Goal: Task Accomplishment & Management: Complete application form

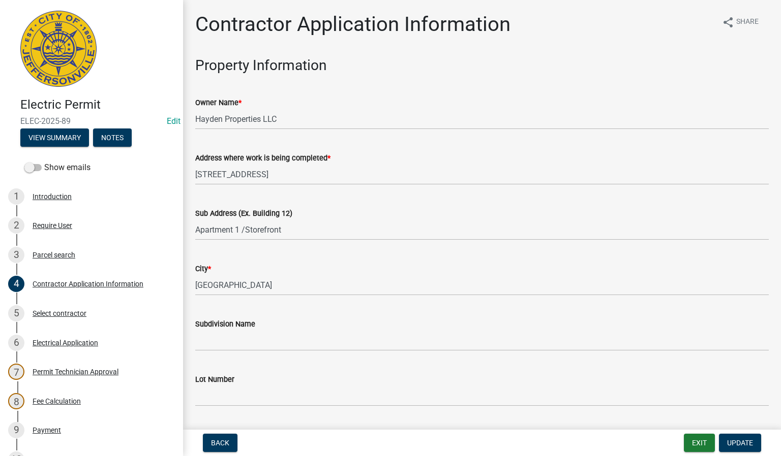
scroll to position [229, 0]
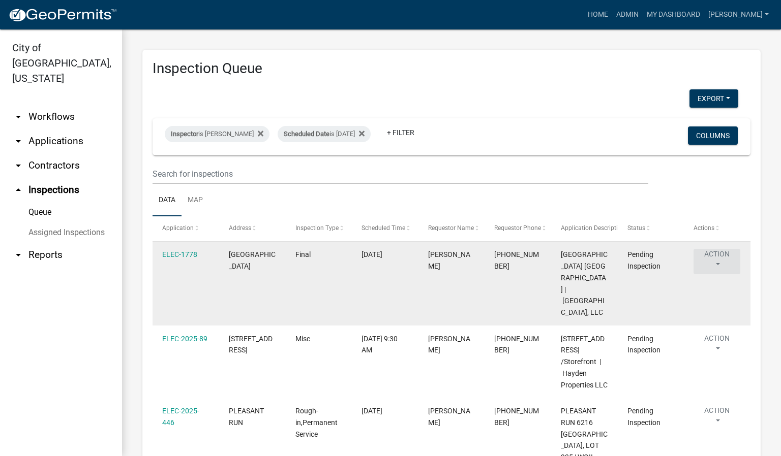
click at [720, 263] on button "Action" at bounding box center [716, 261] width 47 height 25
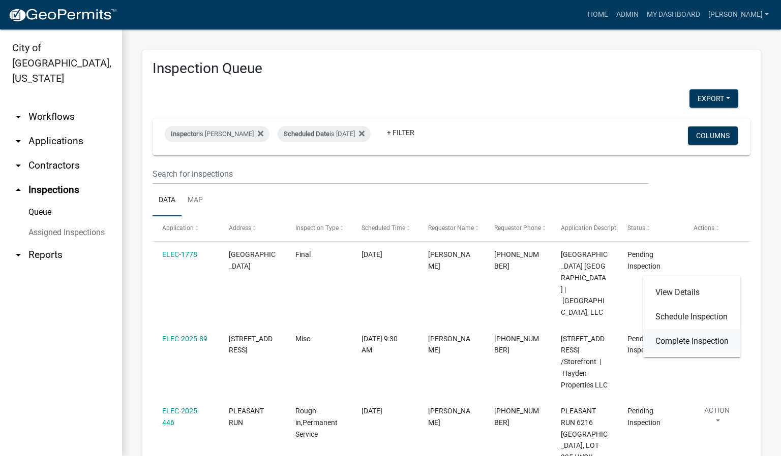
click at [711, 339] on link "Complete Inspection" at bounding box center [692, 341] width 98 height 24
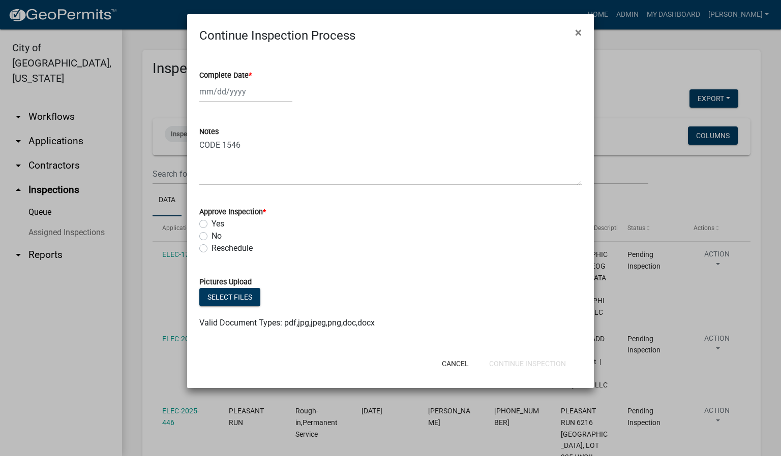
click at [251, 75] on span "*" at bounding box center [250, 75] width 3 height 9
click at [251, 81] on input "Complete Date *" at bounding box center [245, 91] width 93 height 21
select select "9"
select select "2025"
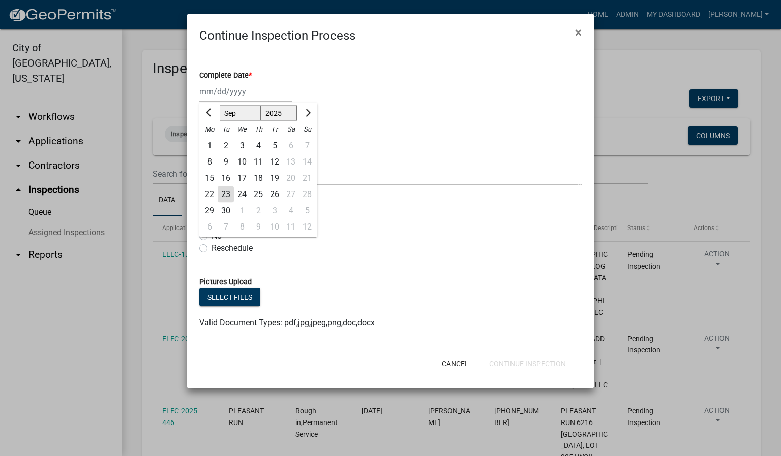
click at [227, 191] on div "23" at bounding box center [226, 195] width 16 height 16
type input "[DATE]"
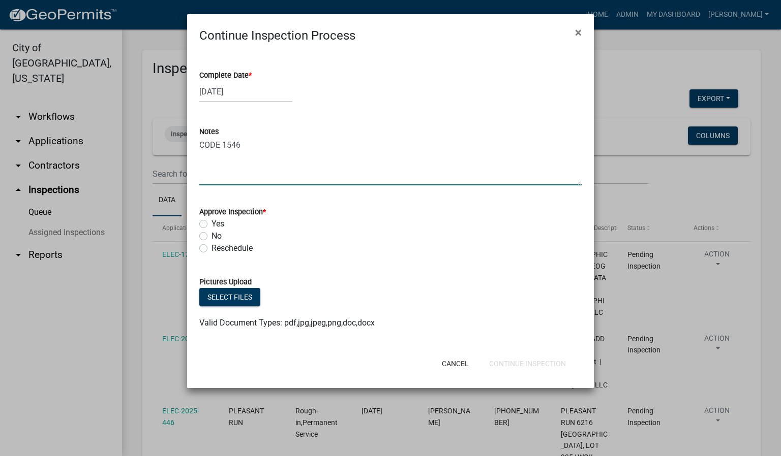
click at [256, 147] on textarea "CODE 1546" at bounding box center [390, 162] width 382 height 48
type textarea "CODE 1546 GFCI IN DOWN [PERSON_NAME] BATHROOM NOT WORKING."
click at [211, 237] on label "No" at bounding box center [216, 236] width 10 height 12
click at [211, 237] on input "No" at bounding box center [214, 233] width 7 height 7
radio input "true"
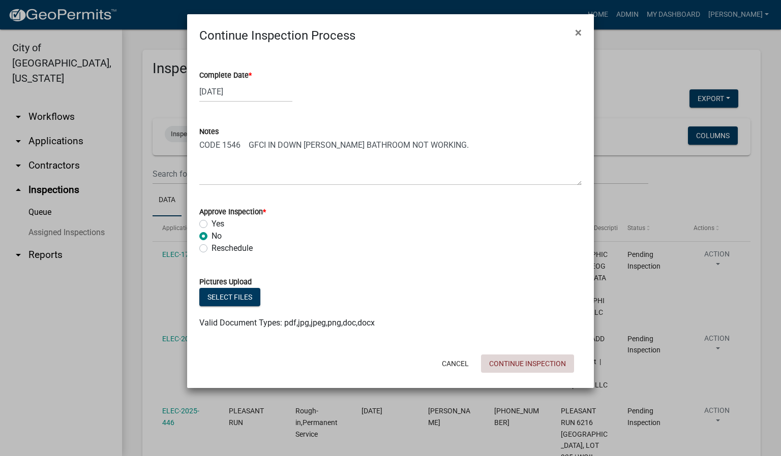
click at [540, 363] on button "Continue Inspection" at bounding box center [527, 364] width 93 height 18
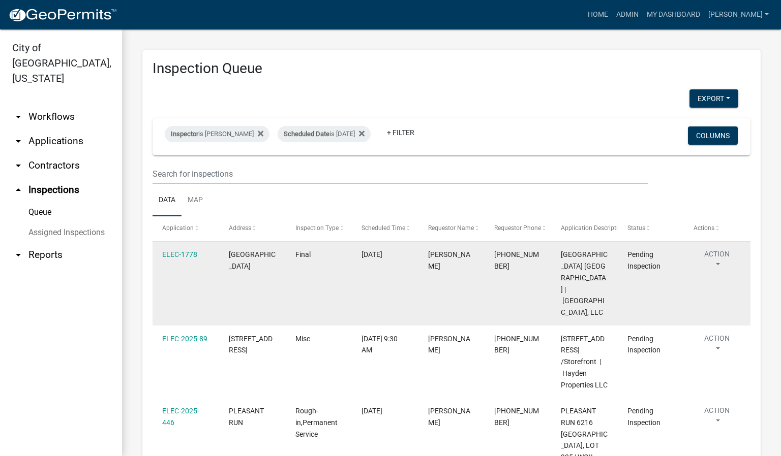
scroll to position [76, 0]
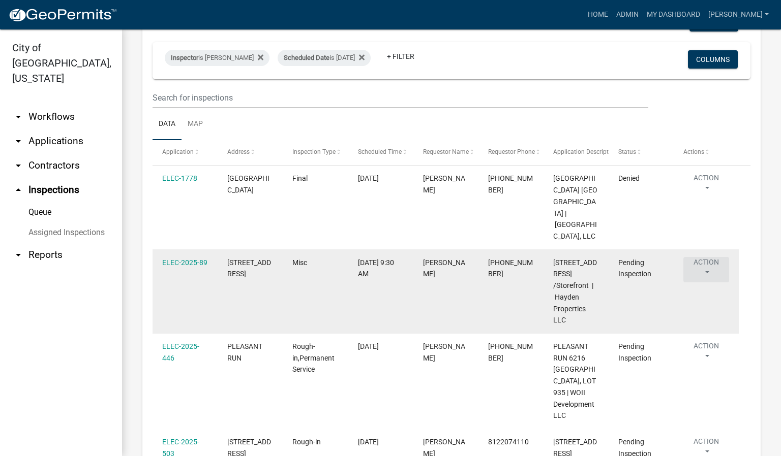
click at [707, 264] on button "Action" at bounding box center [706, 269] width 46 height 25
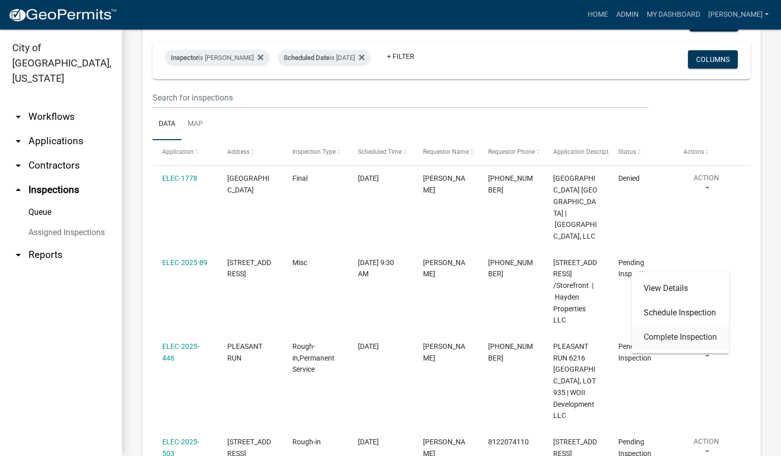
click at [692, 334] on link "Complete Inspection" at bounding box center [680, 337] width 98 height 24
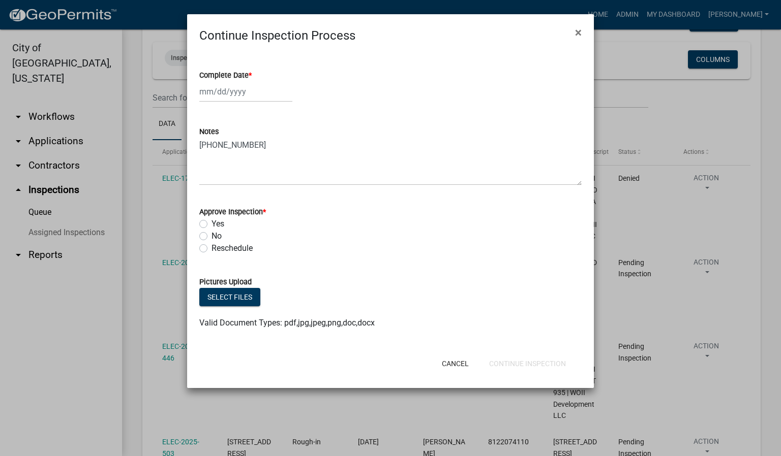
click at [251, 75] on span "*" at bounding box center [250, 75] width 3 height 9
click at [251, 81] on input "Complete Date *" at bounding box center [245, 91] width 93 height 21
select select "9"
select select "2025"
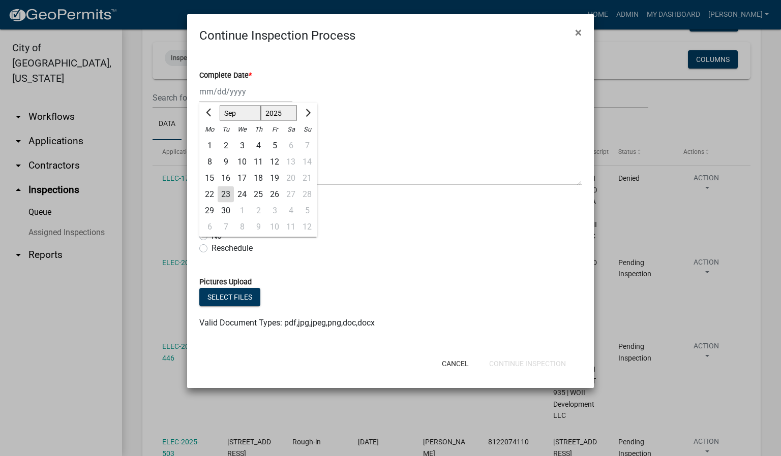
click at [223, 196] on div "23" at bounding box center [226, 195] width 16 height 16
type input "[DATE]"
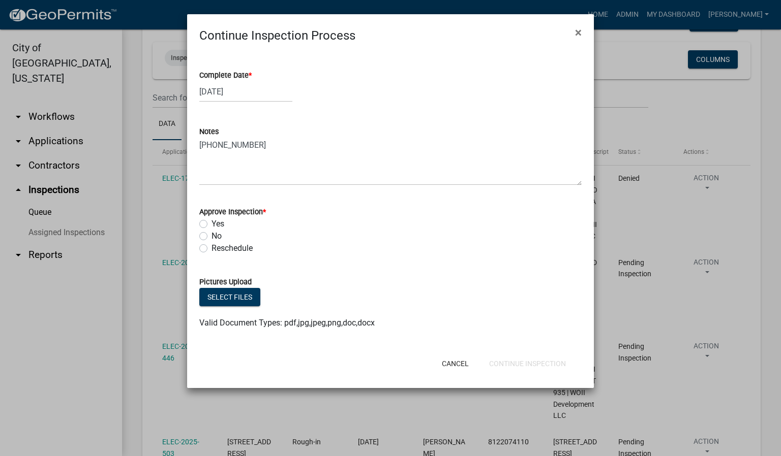
click at [211, 226] on label "Yes" at bounding box center [217, 224] width 13 height 12
click at [211, 225] on input "Yes" at bounding box center [214, 221] width 7 height 7
radio input "true"
click at [508, 365] on button "Continue Inspection" at bounding box center [527, 364] width 93 height 18
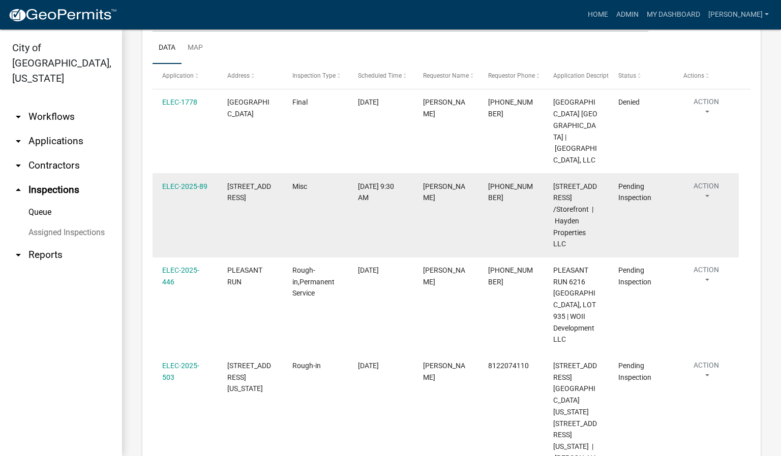
scroll to position [229, 0]
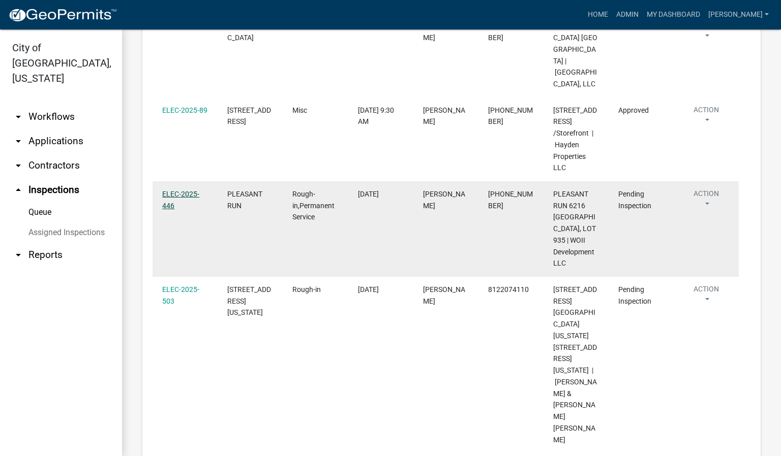
click at [174, 208] on link "ELEC-2025-446" at bounding box center [180, 200] width 37 height 20
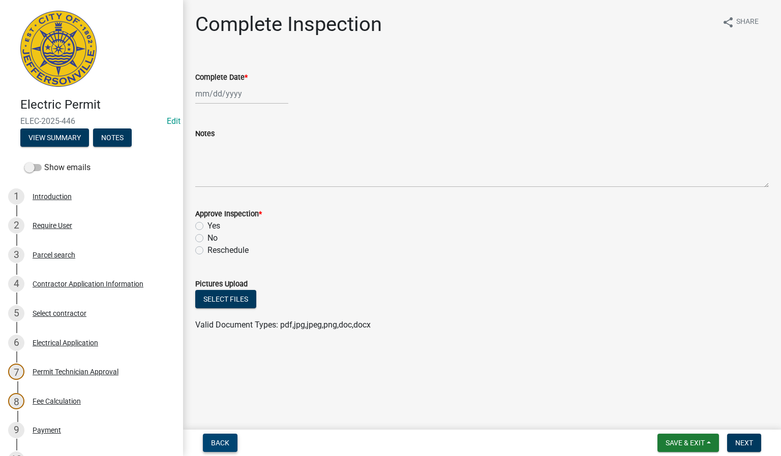
click at [212, 444] on span "Back" at bounding box center [220, 443] width 18 height 8
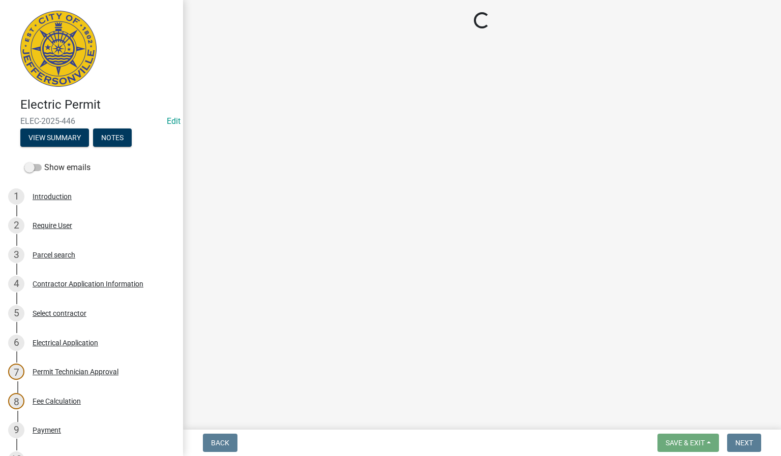
select select "36a8b8f0-2ef8-43e9-ae06-718f51af8d36"
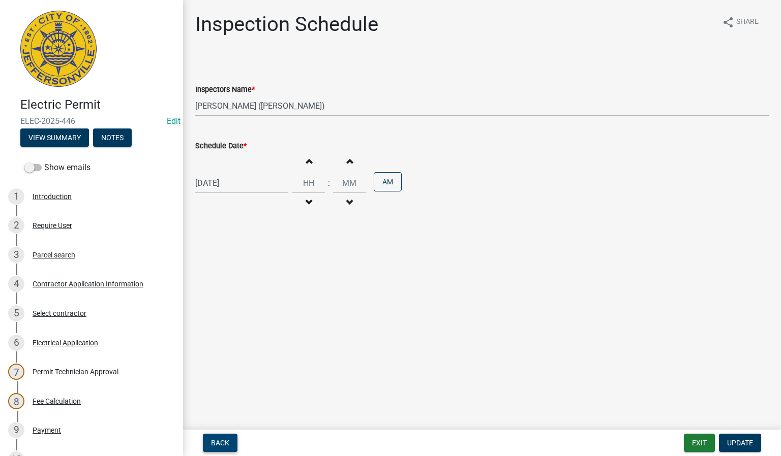
click at [212, 442] on span "Back" at bounding box center [220, 443] width 18 height 8
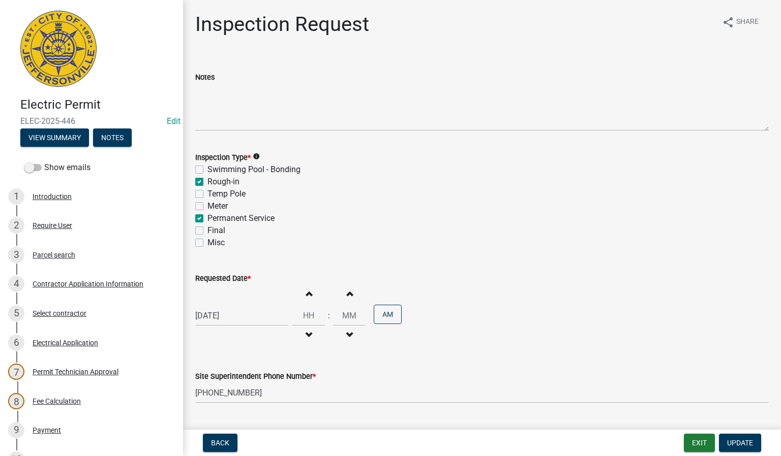
click at [207, 221] on label "Permanent Service" at bounding box center [240, 218] width 67 height 12
click at [207, 219] on input "Permanent Service" at bounding box center [210, 215] width 7 height 7
checkbox input "false"
checkbox input "true"
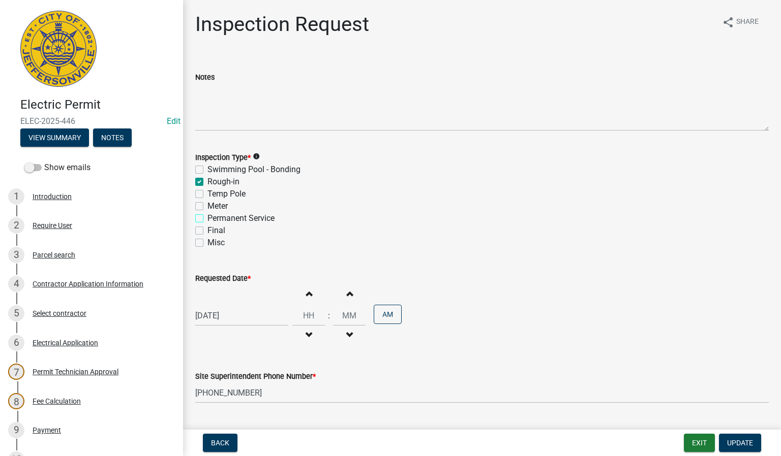
checkbox input "false"
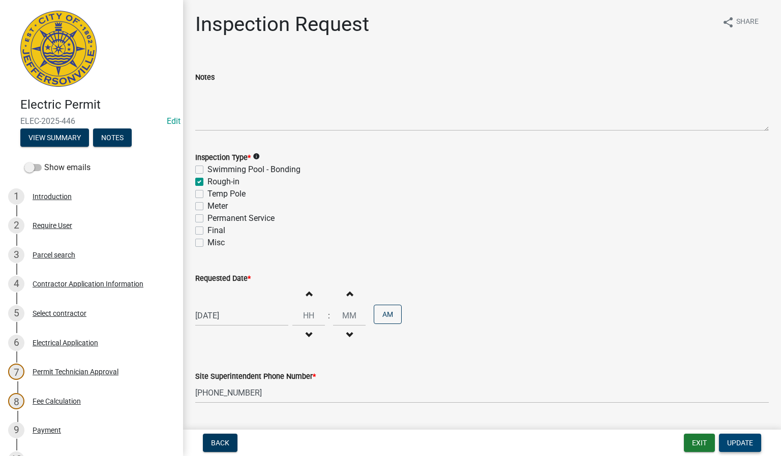
click at [741, 440] on span "Update" at bounding box center [740, 443] width 26 height 8
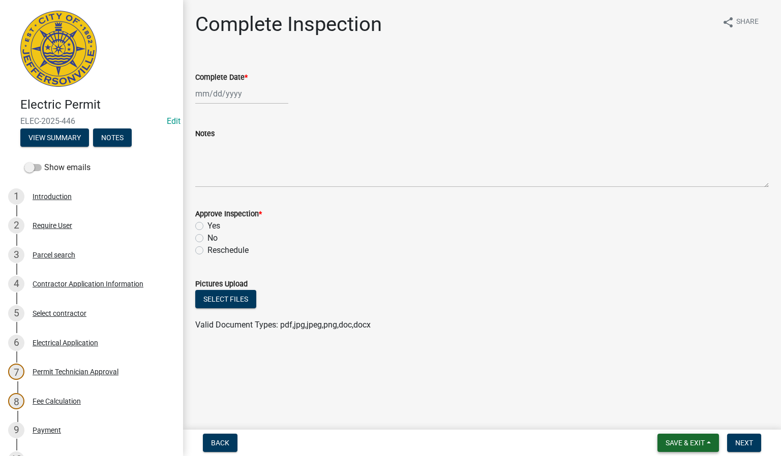
click at [691, 441] on span "Save & Exit" at bounding box center [684, 443] width 39 height 8
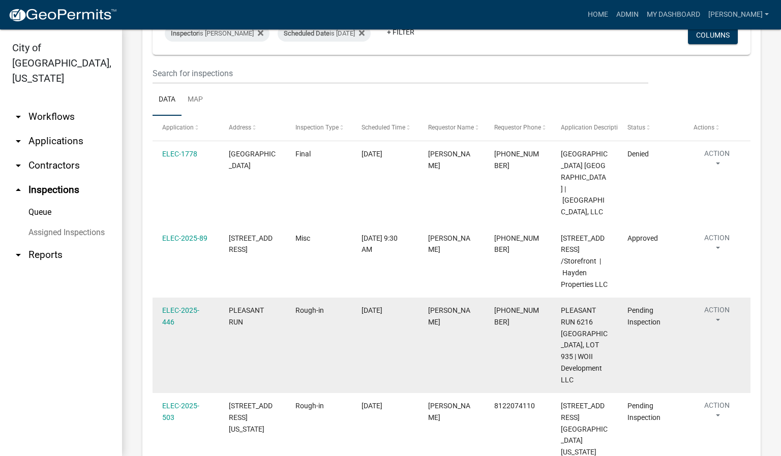
scroll to position [152, 0]
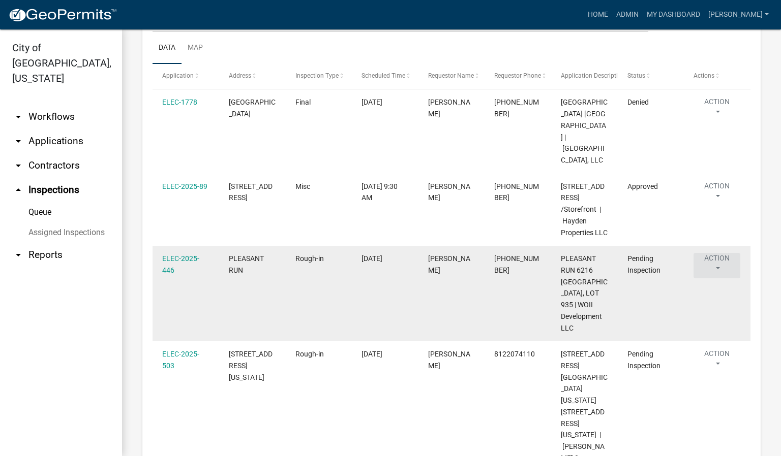
click at [718, 276] on button "Action" at bounding box center [716, 265] width 47 height 25
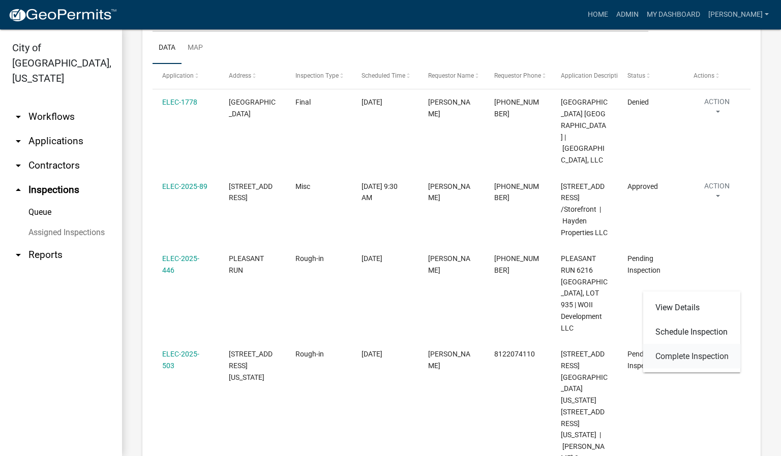
click at [689, 357] on link "Complete Inspection" at bounding box center [692, 357] width 98 height 24
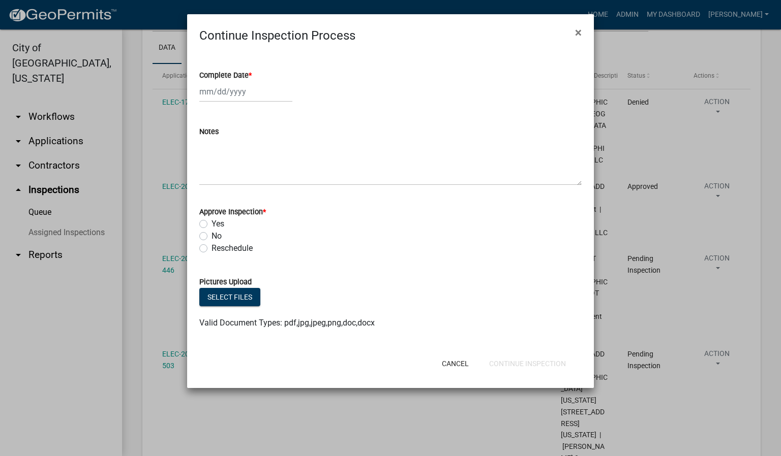
click at [252, 72] on span "*" at bounding box center [250, 75] width 3 height 9
click at [252, 81] on input "Complete Date *" at bounding box center [245, 91] width 93 height 21
select select "9"
select select "2025"
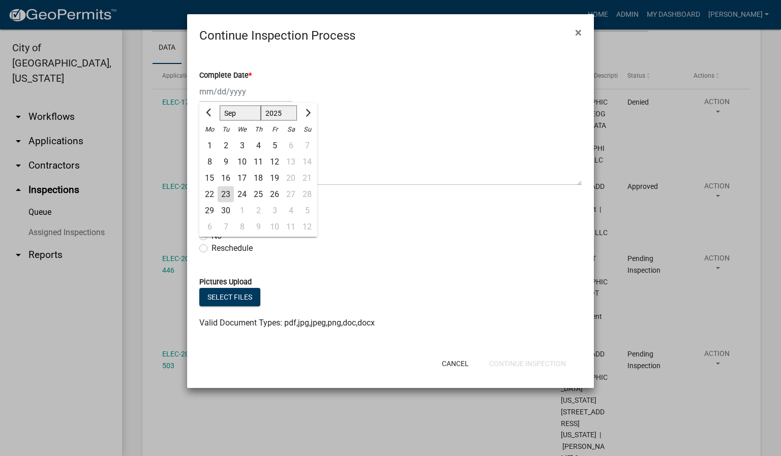
click at [228, 191] on div "23" at bounding box center [226, 195] width 16 height 16
type input "[DATE]"
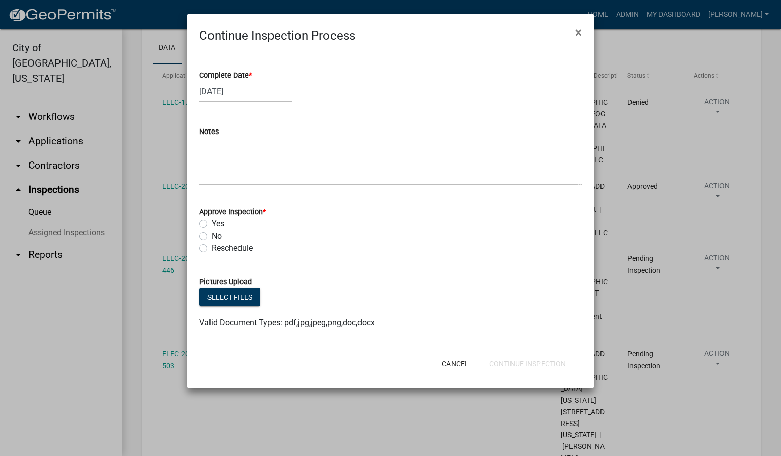
click at [211, 225] on label "Yes" at bounding box center [217, 224] width 13 height 12
click at [211, 225] on input "Yes" at bounding box center [214, 221] width 7 height 7
radio input "true"
click at [513, 362] on button "Continue Inspection" at bounding box center [527, 364] width 93 height 18
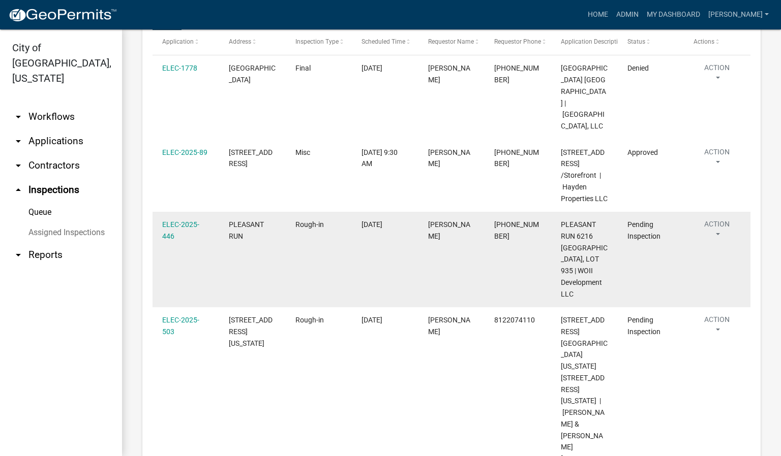
scroll to position [229, 0]
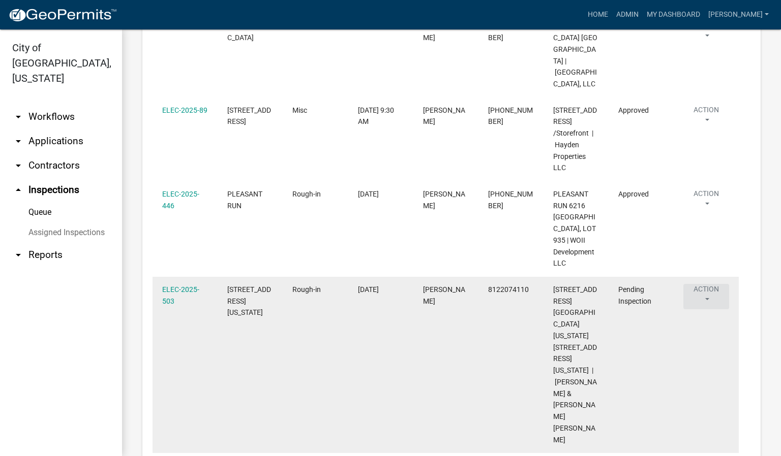
click at [707, 310] on button "Action" at bounding box center [706, 296] width 46 height 25
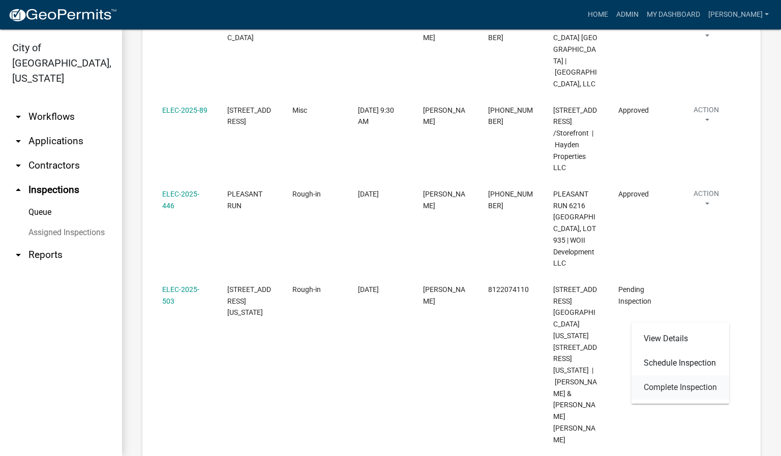
click at [681, 388] on link "Complete Inspection" at bounding box center [680, 388] width 98 height 24
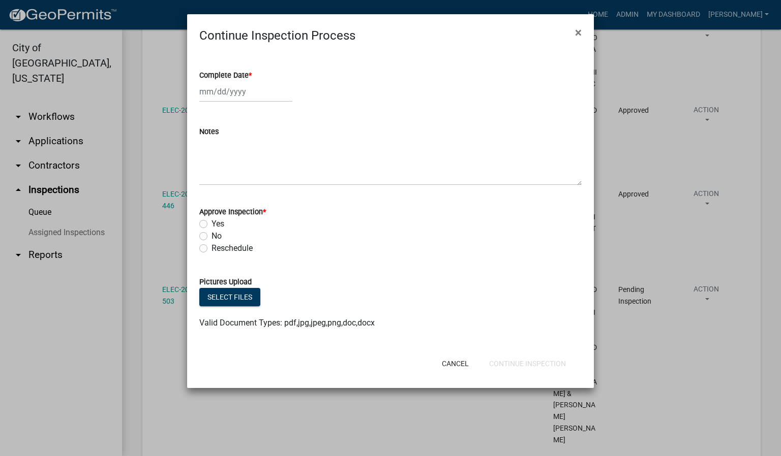
click at [250, 74] on span "*" at bounding box center [250, 75] width 3 height 9
click at [250, 81] on input "Complete Date *" at bounding box center [245, 91] width 93 height 21
select select "9"
select select "2025"
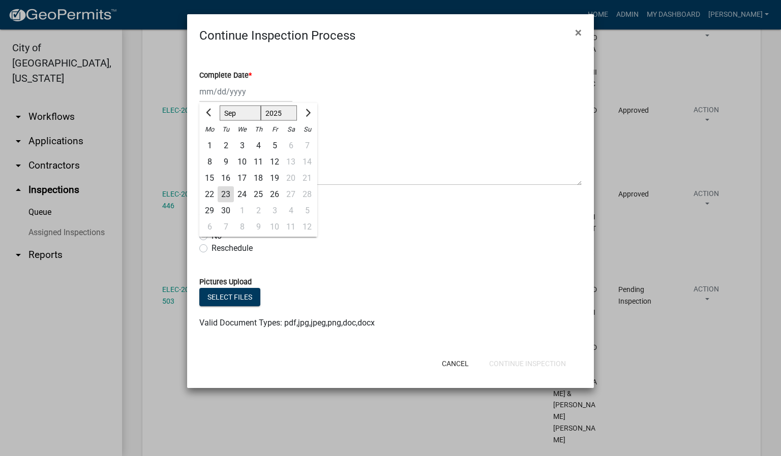
click at [225, 191] on div "23" at bounding box center [226, 195] width 16 height 16
type input "[DATE]"
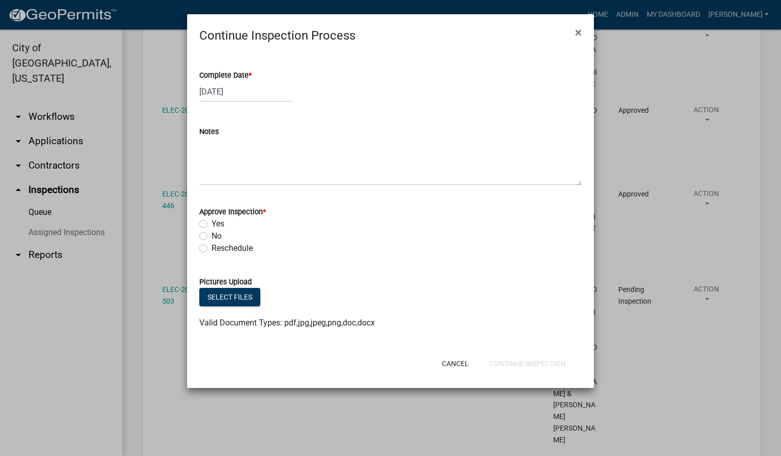
click at [211, 225] on label "Yes" at bounding box center [217, 224] width 13 height 12
click at [211, 225] on input "Yes" at bounding box center [214, 221] width 7 height 7
radio input "true"
click at [544, 365] on button "Continue Inspection" at bounding box center [527, 364] width 93 height 18
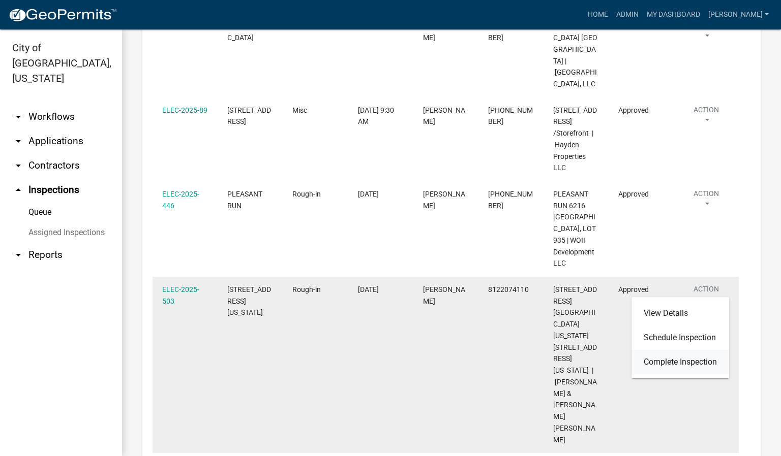
click at [687, 362] on link "Complete Inspection" at bounding box center [680, 362] width 98 height 24
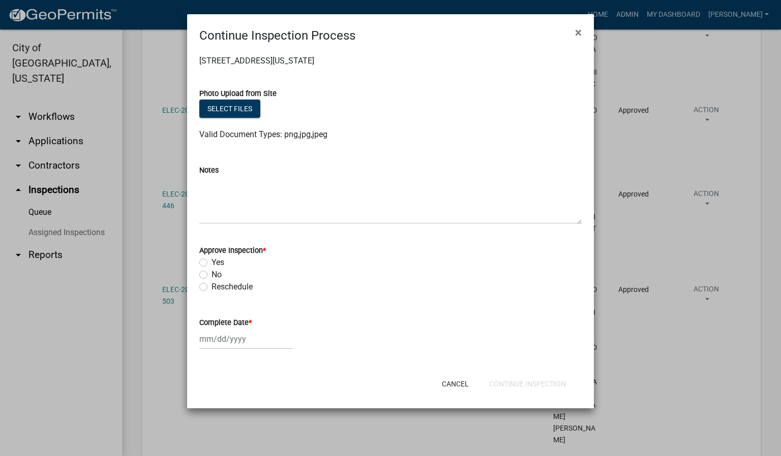
click at [265, 249] on span "*" at bounding box center [264, 250] width 3 height 9
click at [211, 262] on label "Yes" at bounding box center [217, 263] width 13 height 12
click at [211, 262] on input "Yes" at bounding box center [214, 260] width 7 height 7
radio input "true"
click at [251, 321] on span "*" at bounding box center [250, 323] width 3 height 9
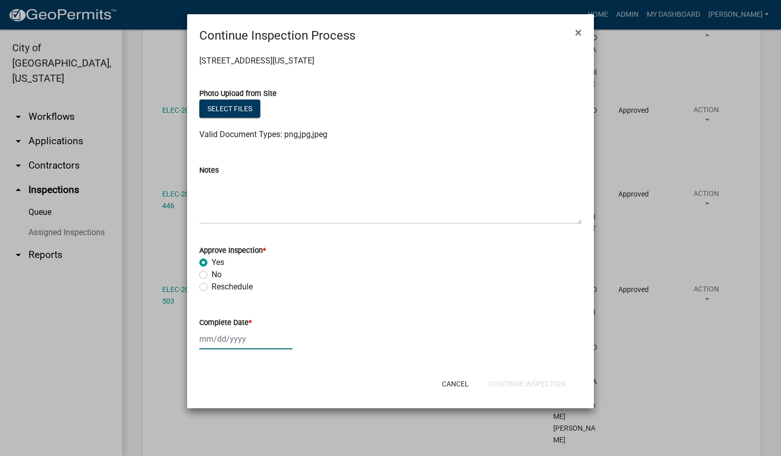
click at [251, 329] on input "Complete Date *" at bounding box center [245, 339] width 93 height 21
select select "9"
select select "2025"
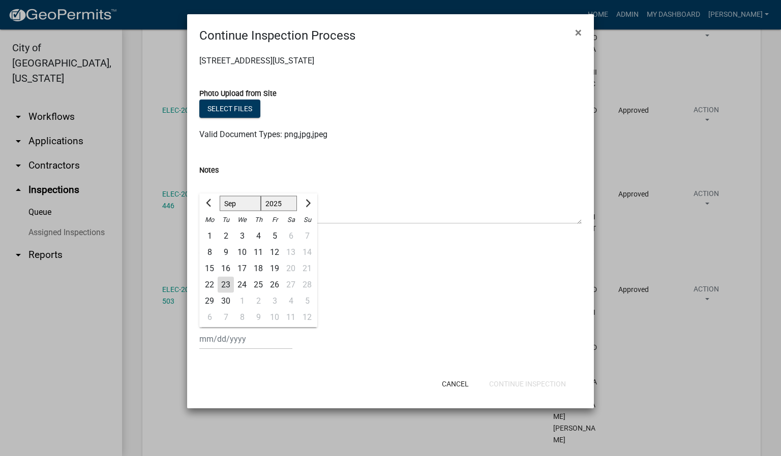
click at [227, 284] on div "23" at bounding box center [226, 285] width 16 height 16
type input "[DATE]"
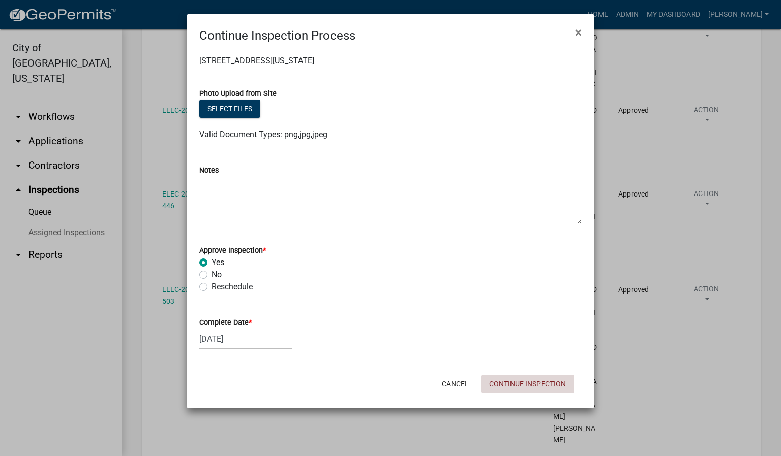
click at [511, 380] on button "Continue Inspection" at bounding box center [527, 384] width 93 height 18
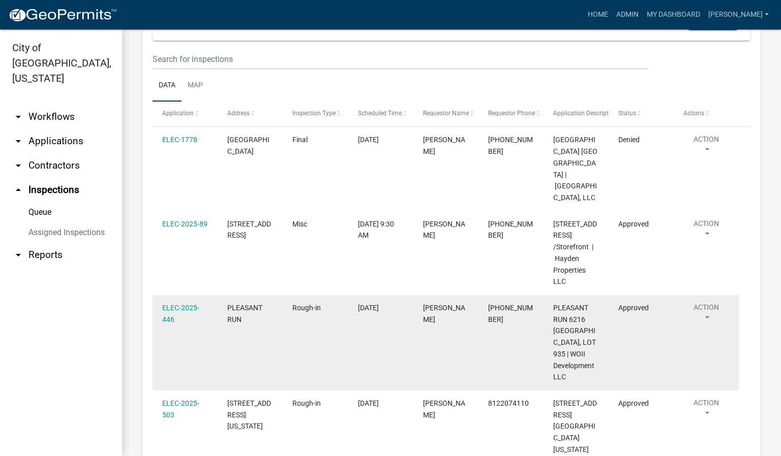
scroll to position [122, 0]
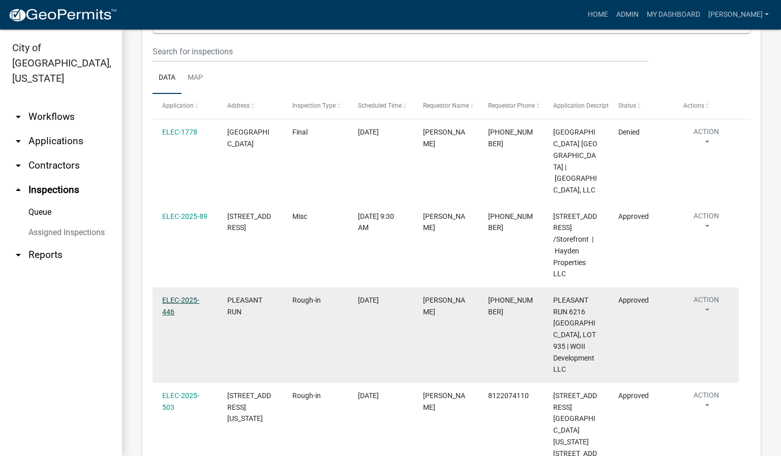
click at [180, 314] on link "ELEC-2025-446" at bounding box center [180, 306] width 37 height 20
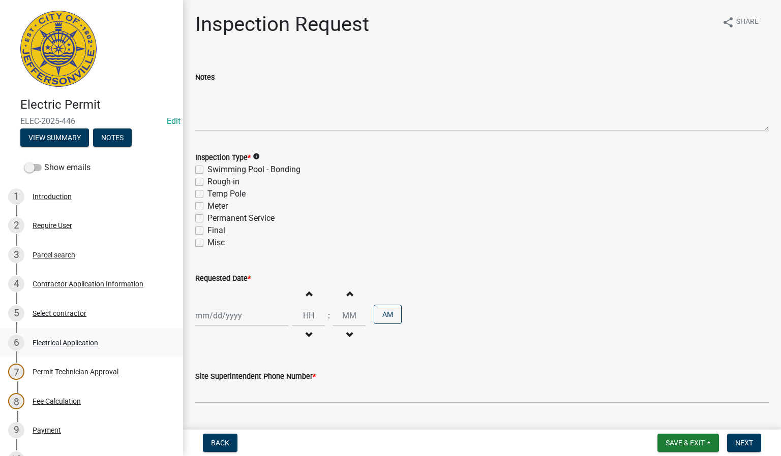
click at [52, 345] on div "Electrical Application" at bounding box center [66, 342] width 66 height 7
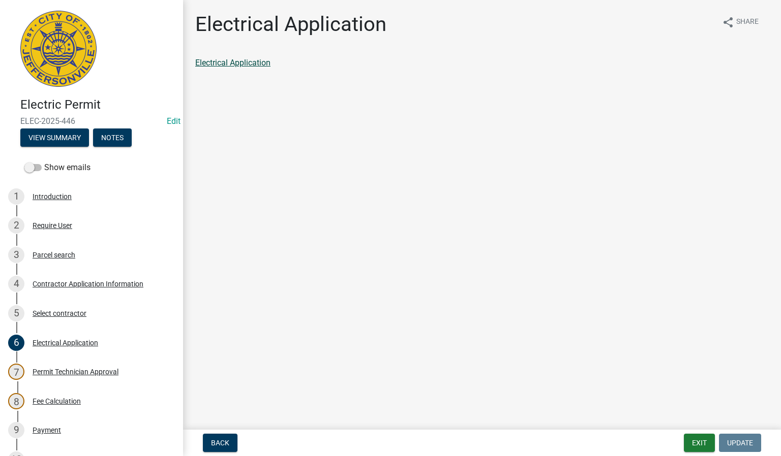
click at [249, 63] on link "Electrical Application" at bounding box center [232, 63] width 75 height 10
